Goal: Check status: Check status

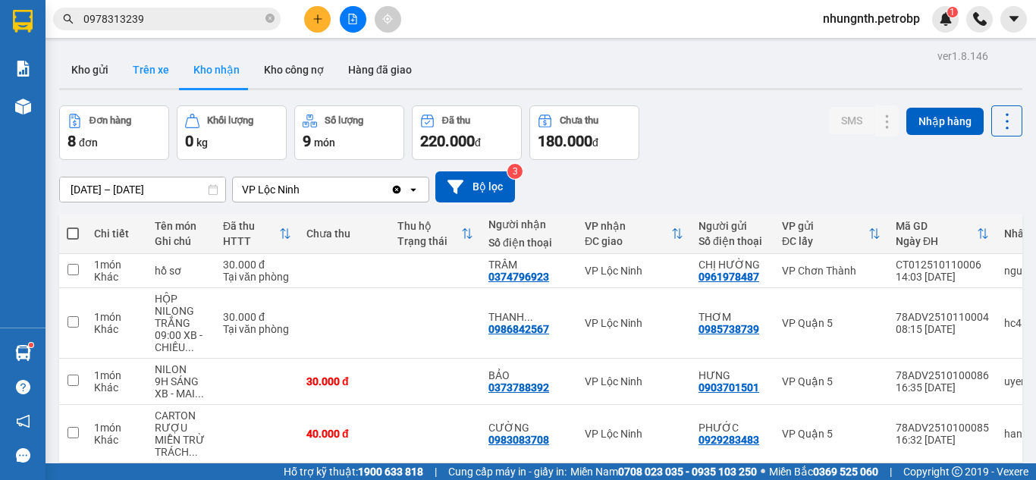
click at [147, 69] on button "Trên xe" at bounding box center [151, 70] width 61 height 36
type input "[DATE] – [DATE]"
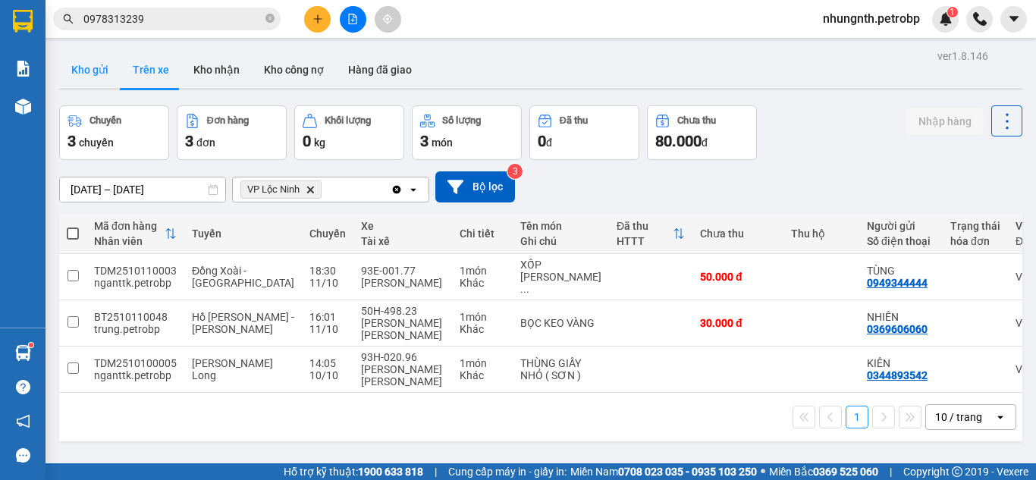
click at [96, 78] on button "Kho gửi" at bounding box center [89, 70] width 61 height 36
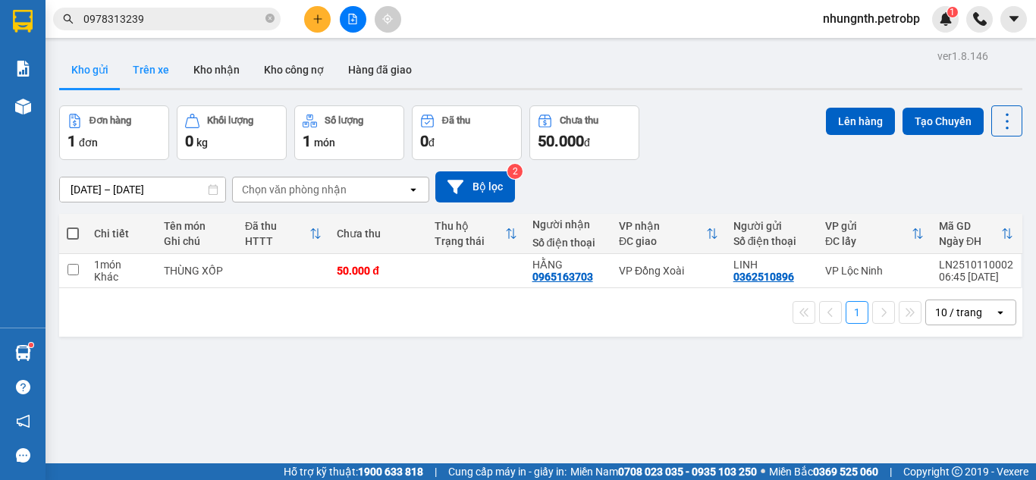
click at [155, 74] on button "Trên xe" at bounding box center [151, 70] width 61 height 36
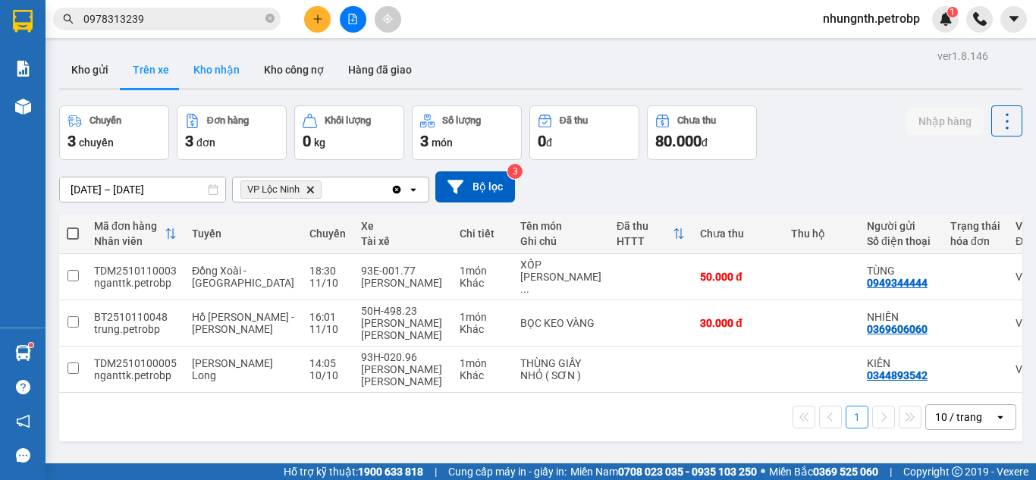
click at [199, 73] on button "Kho nhận" at bounding box center [216, 70] width 71 height 36
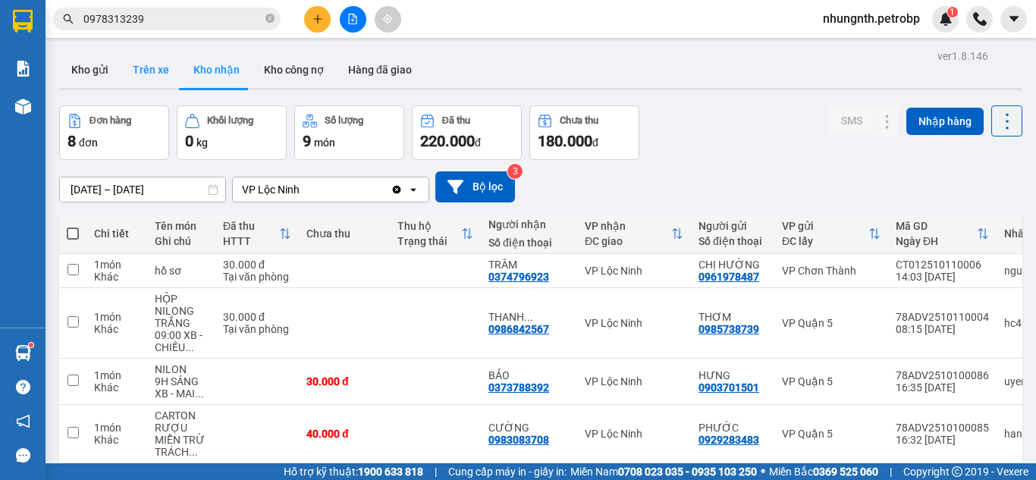
click at [153, 65] on button "Trên xe" at bounding box center [151, 70] width 61 height 36
type input "[DATE] – [DATE]"
